Goal: Information Seeking & Learning: Learn about a topic

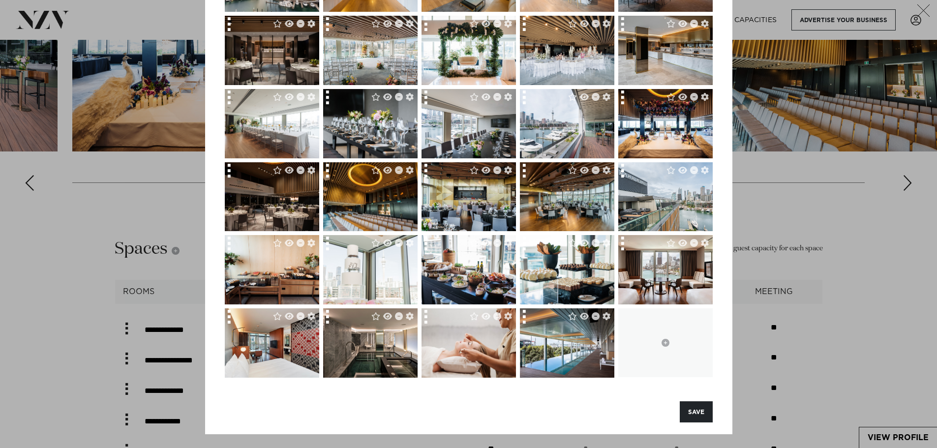
scroll to position [1967, 0]
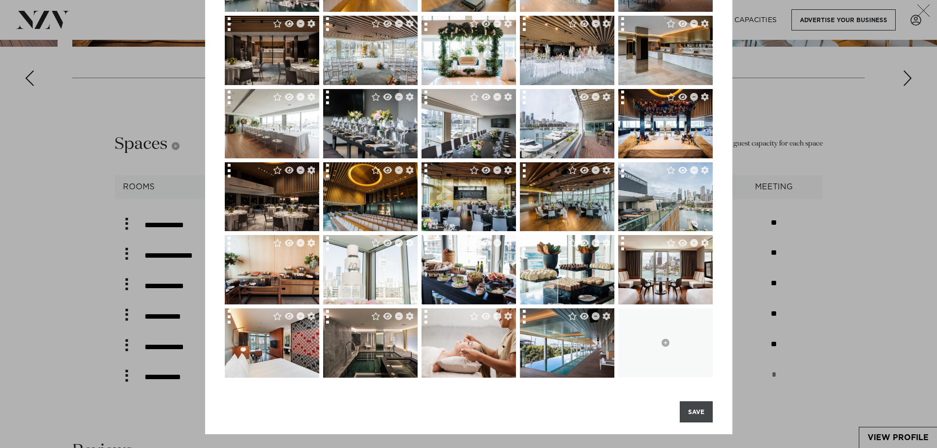
click at [685, 414] on button "SAVE" at bounding box center [696, 411] width 33 height 21
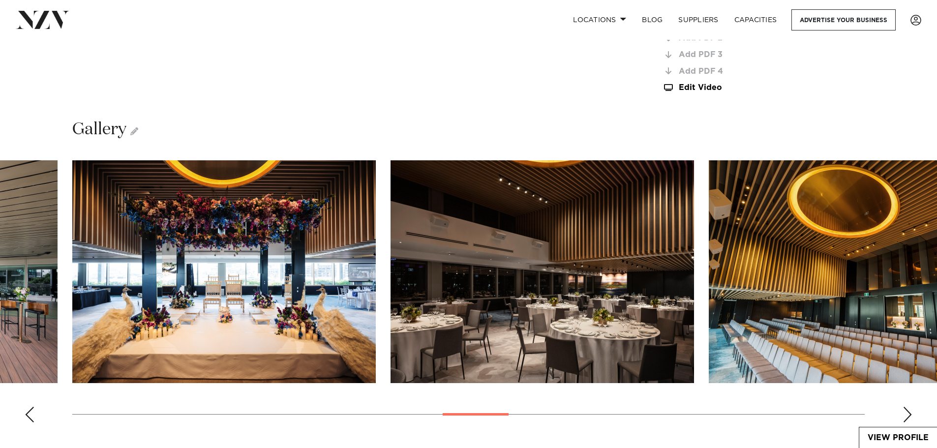
scroll to position [1525, 0]
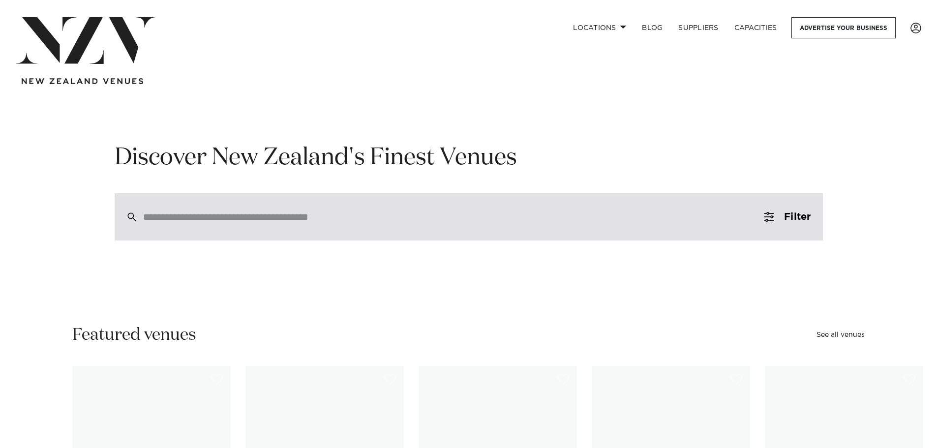
click at [440, 204] on div at bounding box center [469, 216] width 708 height 47
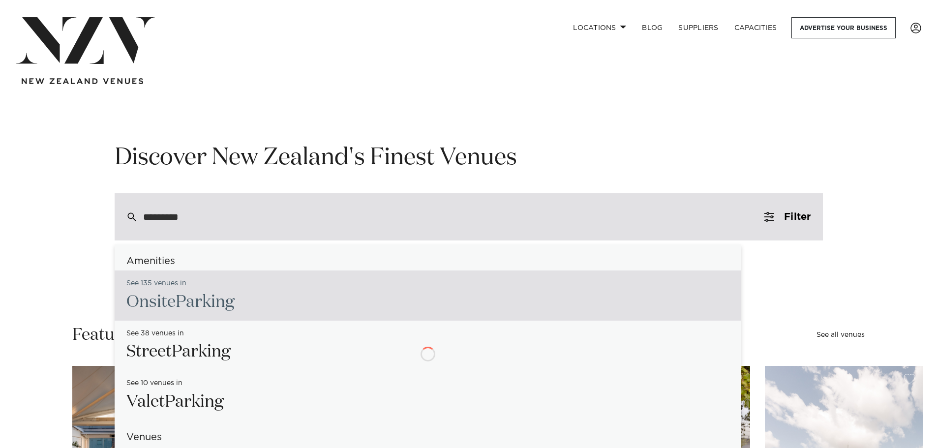
type input "**********"
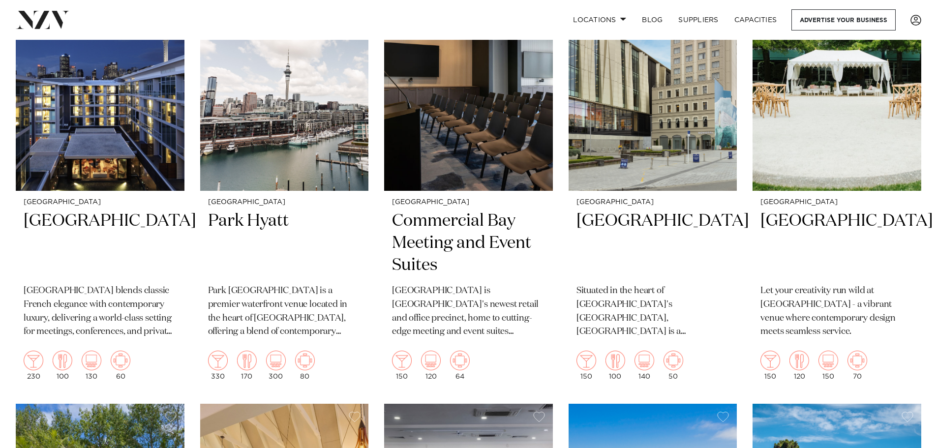
scroll to position [2115, 0]
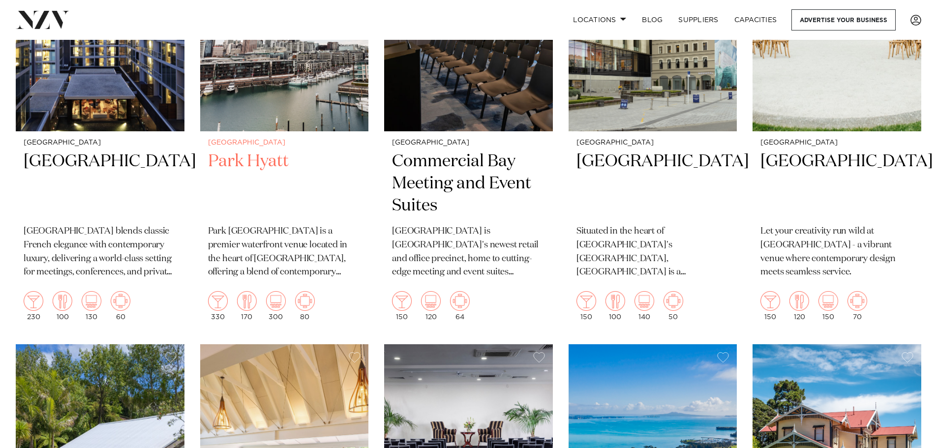
click at [234, 145] on small "[GEOGRAPHIC_DATA]" at bounding box center [284, 142] width 153 height 7
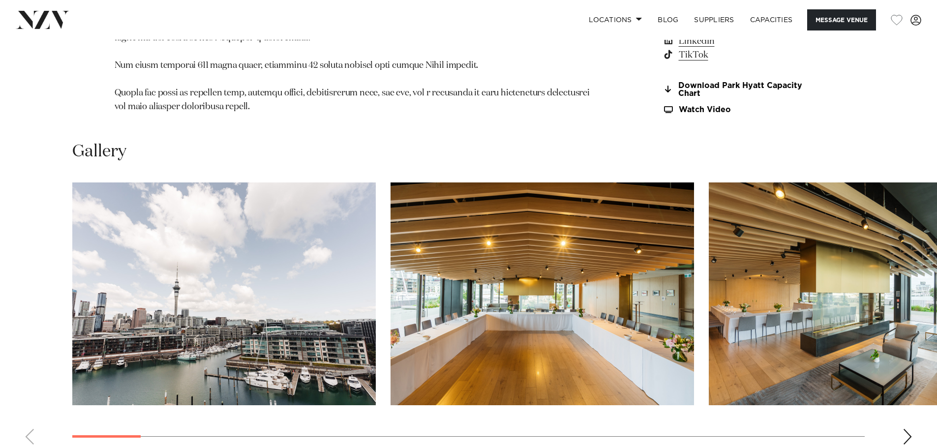
scroll to position [1082, 0]
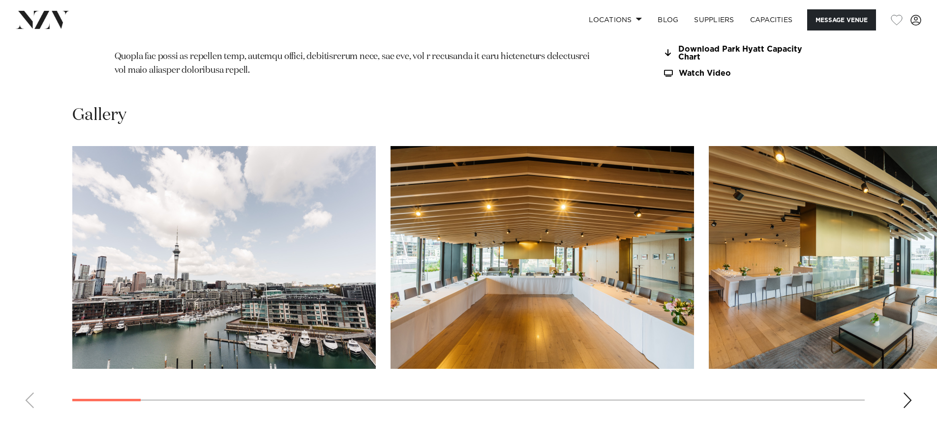
click at [909, 392] on div "Next slide" at bounding box center [907, 400] width 10 height 16
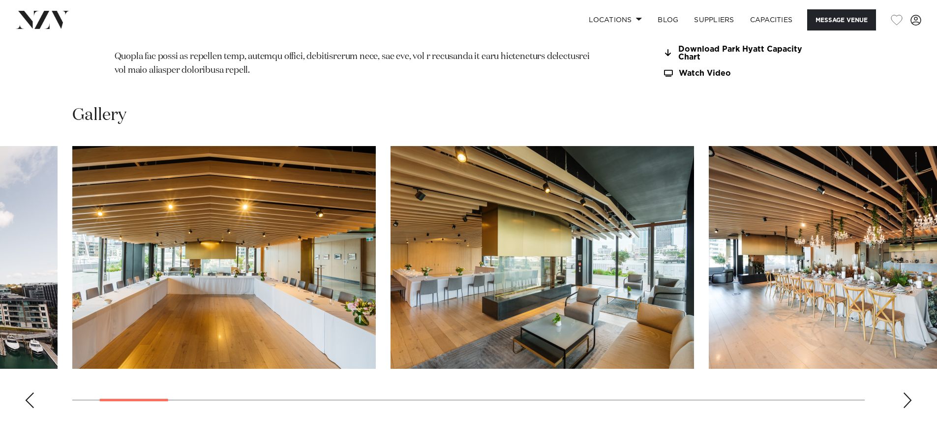
click at [909, 392] on div "Next slide" at bounding box center [907, 400] width 10 height 16
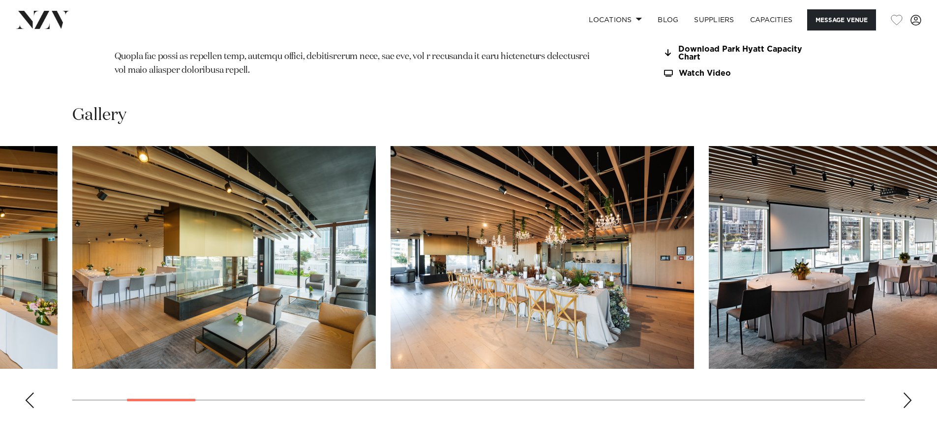
click at [909, 392] on div "Next slide" at bounding box center [907, 400] width 10 height 16
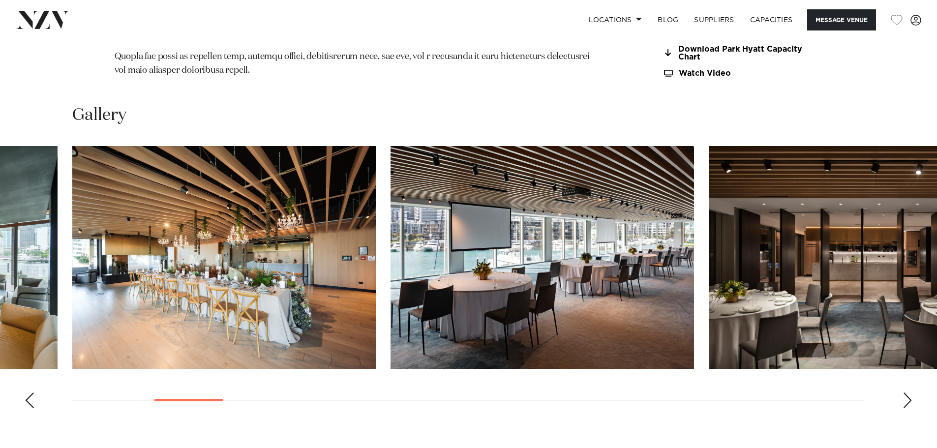
click at [909, 392] on div "Next slide" at bounding box center [907, 400] width 10 height 16
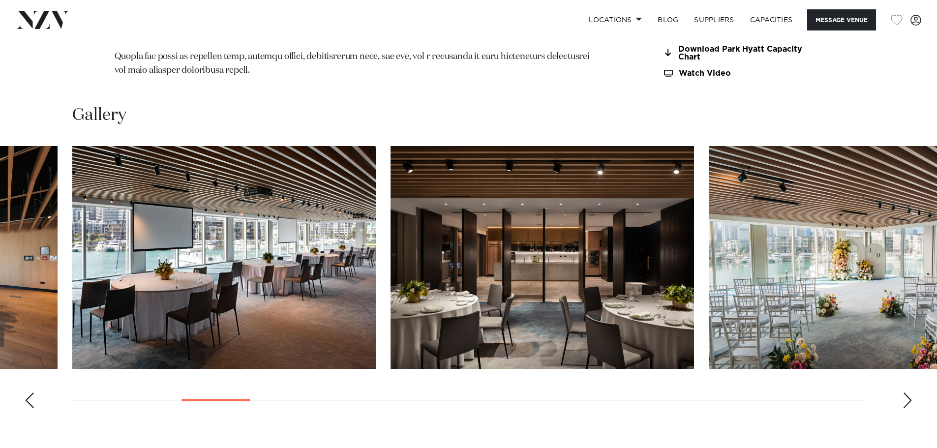
click at [909, 392] on div "Next slide" at bounding box center [907, 400] width 10 height 16
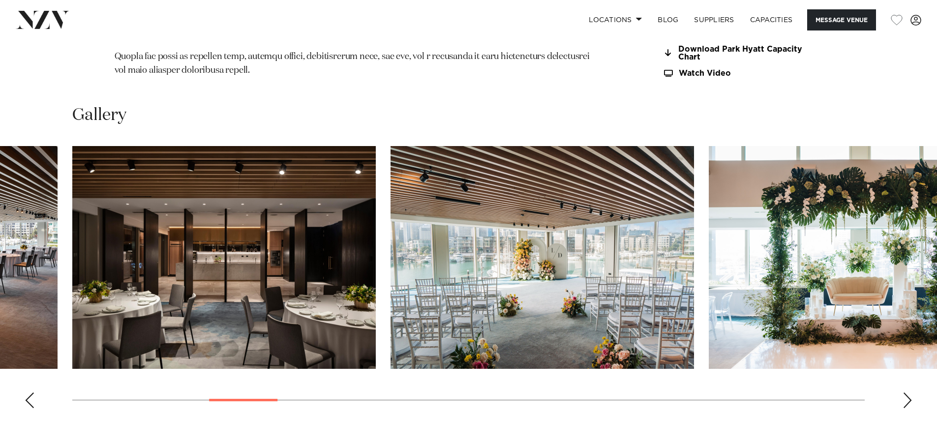
click at [909, 392] on div "Next slide" at bounding box center [907, 400] width 10 height 16
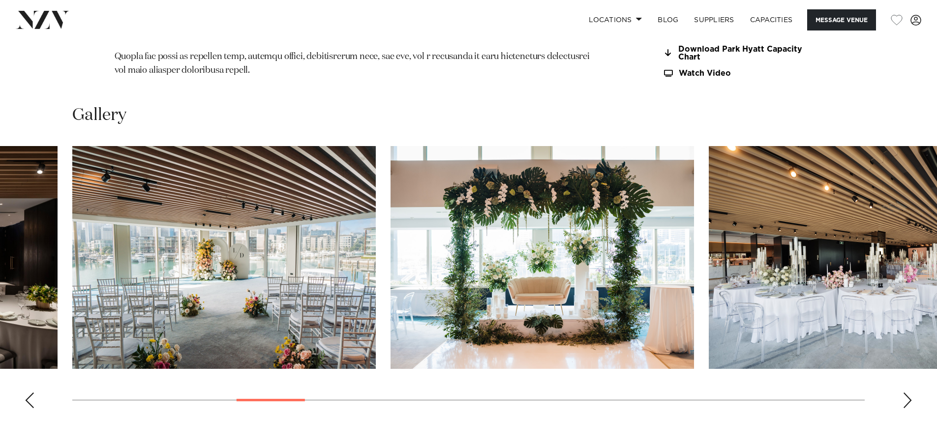
click at [909, 392] on div "Next slide" at bounding box center [907, 400] width 10 height 16
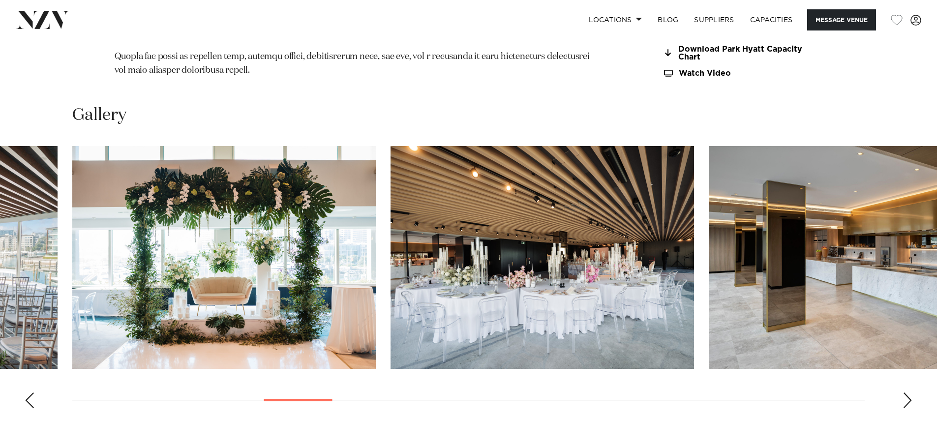
click at [909, 392] on div "Next slide" at bounding box center [907, 400] width 10 height 16
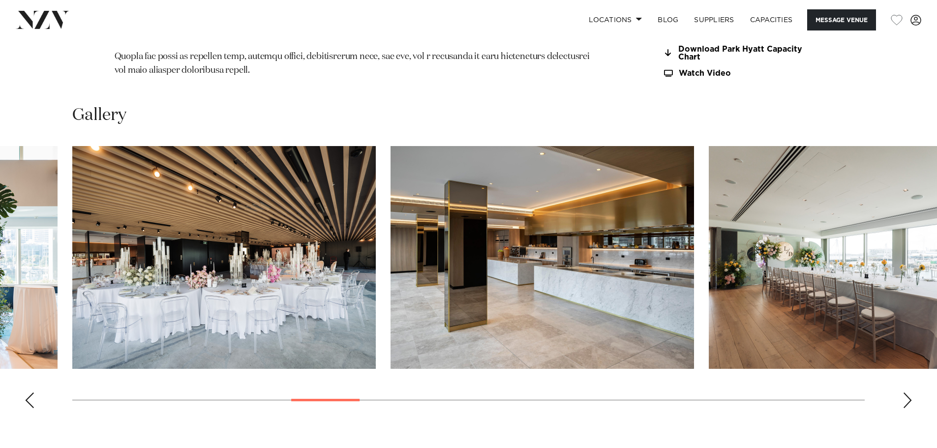
click at [909, 392] on div "Next slide" at bounding box center [907, 400] width 10 height 16
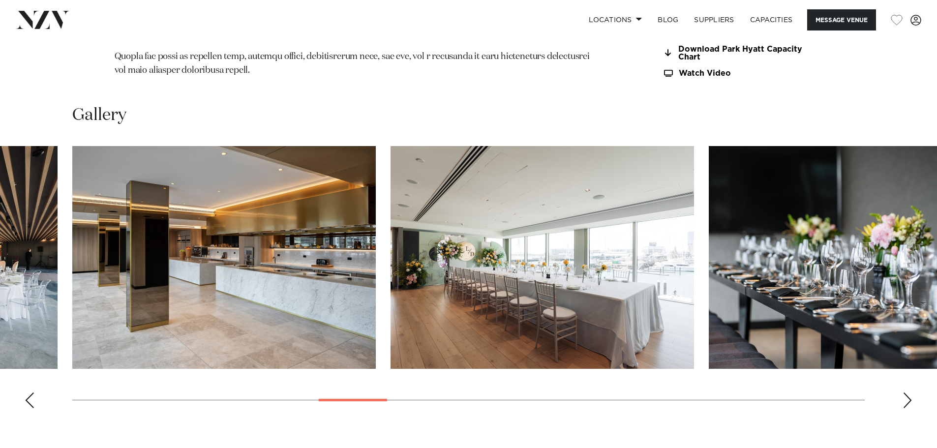
click at [909, 392] on div "Next slide" at bounding box center [907, 400] width 10 height 16
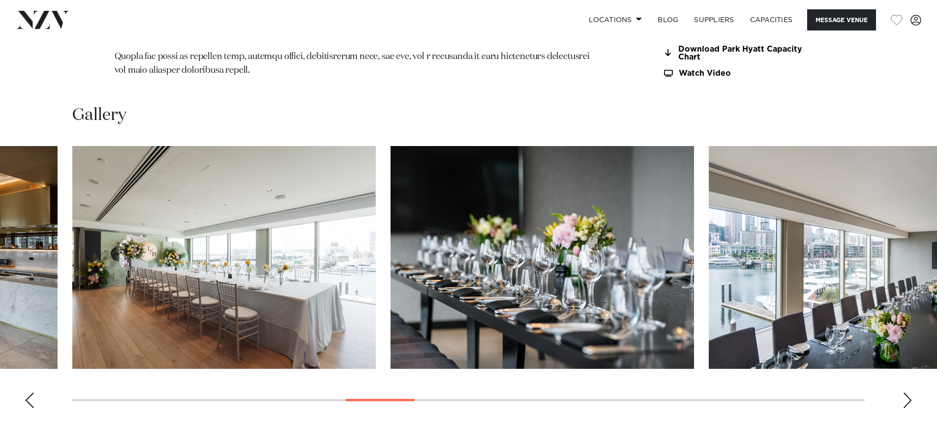
click at [909, 392] on div "Next slide" at bounding box center [907, 400] width 10 height 16
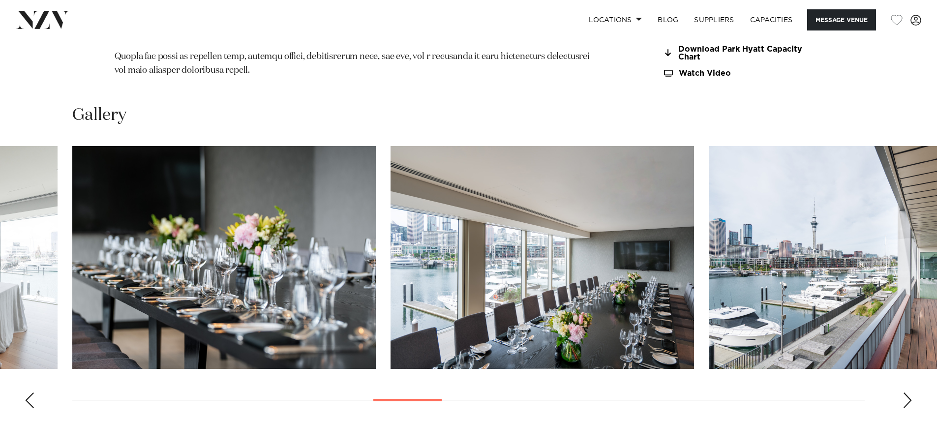
click at [909, 392] on div "Next slide" at bounding box center [907, 400] width 10 height 16
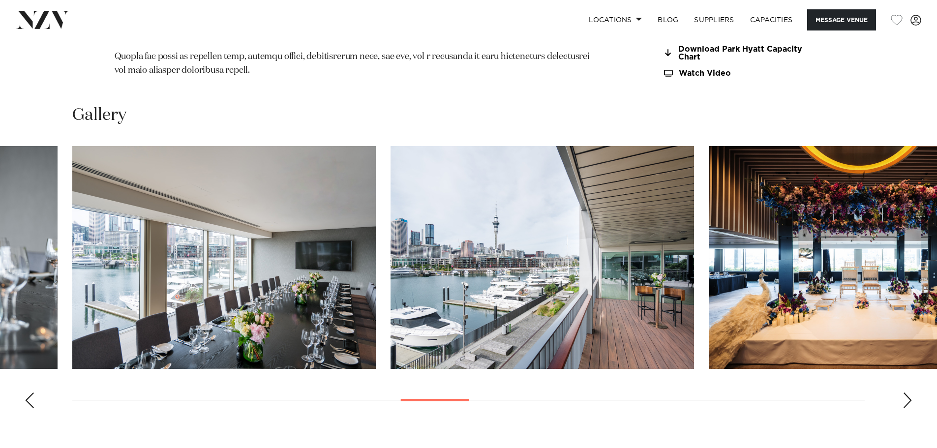
click at [909, 392] on div "Next slide" at bounding box center [907, 400] width 10 height 16
